Goal: Task Accomplishment & Management: Complete application form

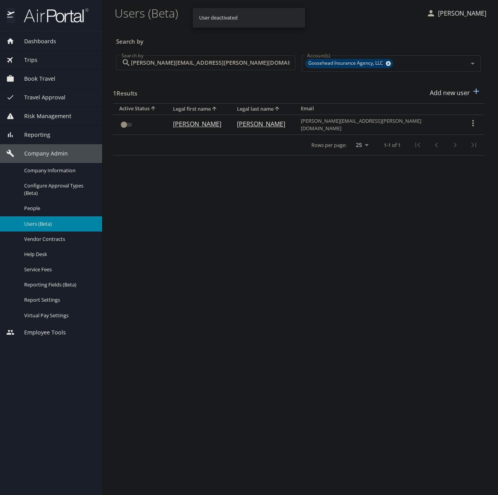
click at [349, 237] on main "Users (Beta) [PERSON_NAME] Search by Search by [PERSON_NAME][EMAIL_ADDRESS][PER…" at bounding box center [300, 247] width 396 height 495
click at [466, 91] on p "Add new user" at bounding box center [450, 92] width 40 height 9
select select "US"
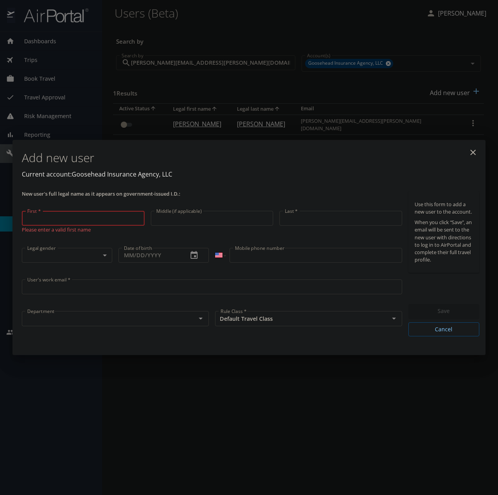
click at [56, 225] on input "First *" at bounding box center [83, 218] width 123 height 15
paste input "Vasundhara"
type input "Vasundhara"
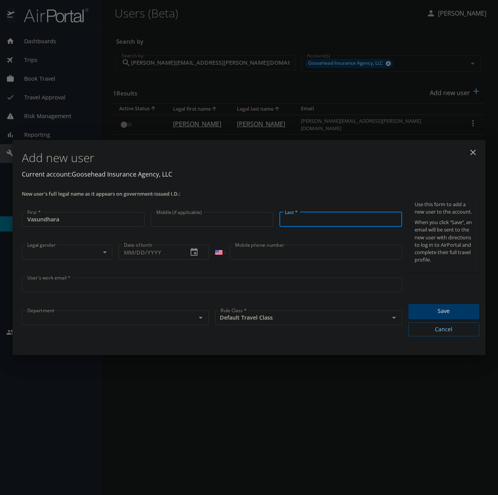
click at [304, 221] on input "Last *" at bounding box center [340, 219] width 123 height 15
paste input "Dokka"
type input "Dokka"
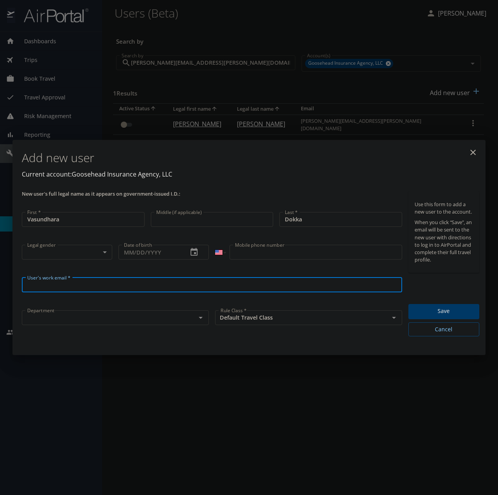
click at [88, 287] on input "User's work email *" at bounding box center [212, 284] width 380 height 15
paste input "[EMAIL_ADDRESS][DOMAIN_NAME]"
type input "[EMAIL_ADDRESS][DOMAIN_NAME]"
click at [62, 256] on body "Dashboards AirPortal 360™ Manager My Travel Dashboard Trips Airtinerary® Lookup…" at bounding box center [249, 247] width 498 height 495
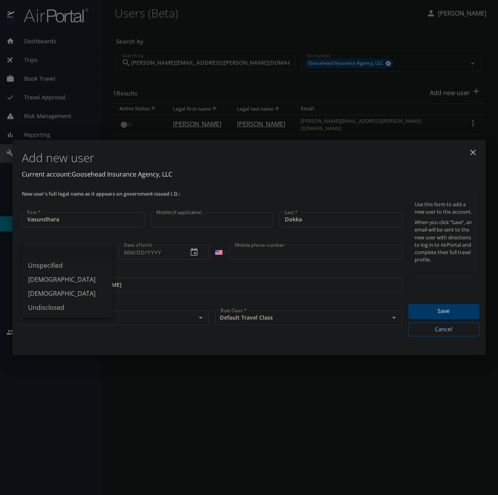
click at [56, 268] on li "Unspecified" at bounding box center [67, 265] width 90 height 14
type input "Unspecified"
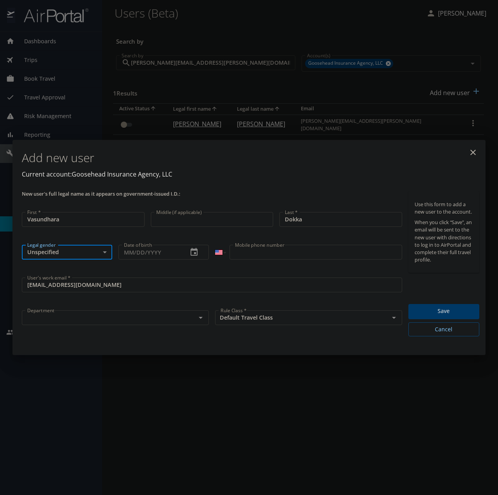
click at [89, 324] on div "Department" at bounding box center [115, 317] width 187 height 15
click at [59, 314] on input "text" at bounding box center [103, 317] width 159 height 10
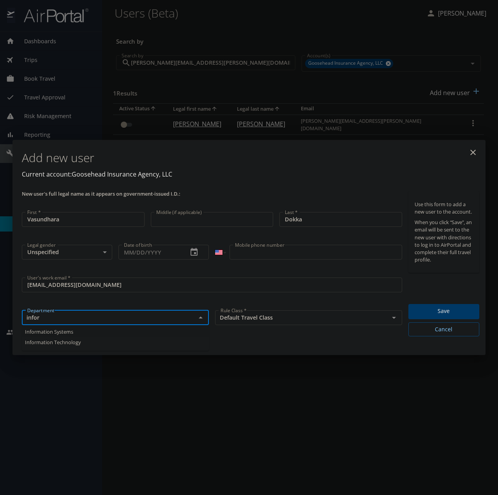
click at [61, 332] on li "Information Systems" at bounding box center [115, 332] width 187 height 11
type input "Information Systems"
click at [444, 312] on span "Save" at bounding box center [444, 311] width 58 height 10
